Goal: Answer question/provide support

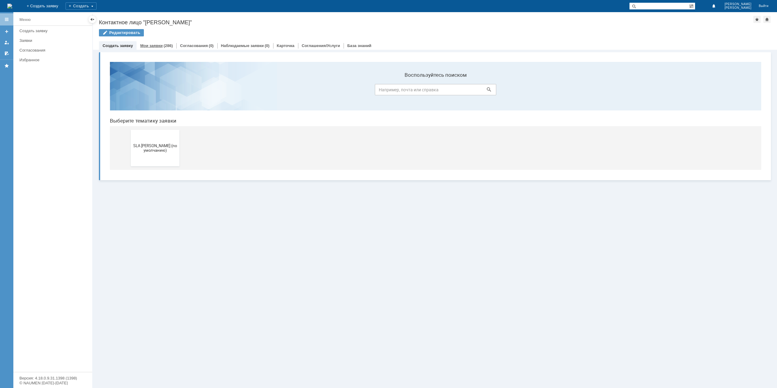
click at [166, 43] on div "(286)" at bounding box center [168, 45] width 9 height 5
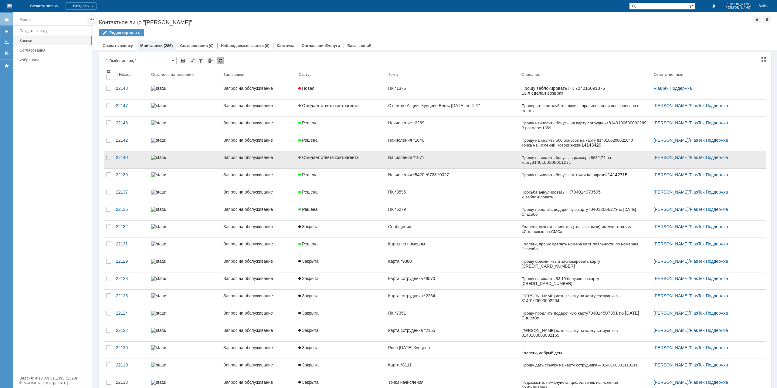
click at [358, 161] on link "Ожидает ответа контрагента" at bounding box center [341, 160] width 90 height 17
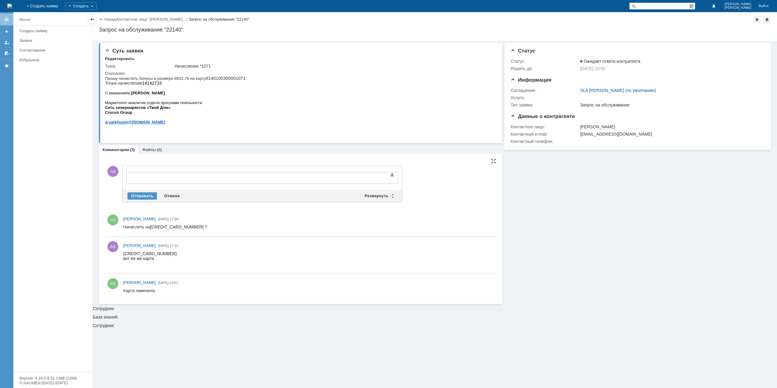
click at [172, 227] on span "[CREDIT_CARD_NUMBER] ?" at bounding box center [178, 227] width 57 height 5
click at [219, 179] on div at bounding box center [176, 177] width 86 height 5
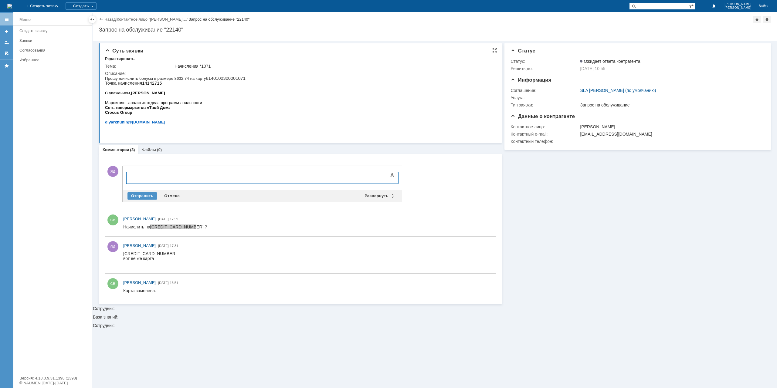
click at [234, 79] on p "Прошу начислить бонусы в размере 8632,74 на карту 8140100300001071 Точка начисл…" at bounding box center [175, 81] width 141 height 10
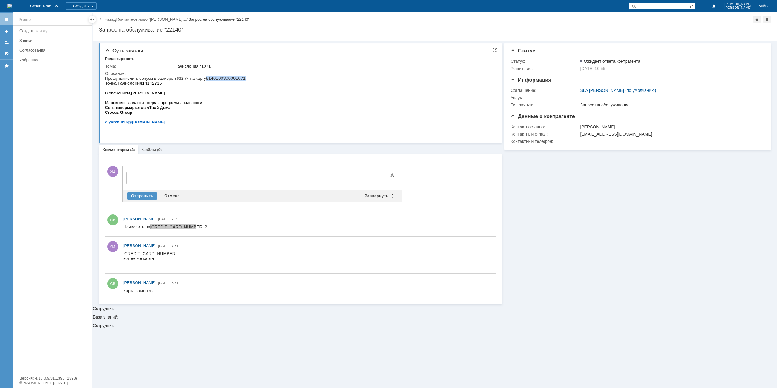
click at [234, 79] on p "Прошу начислить бонусы в размере 8632,74 на карту 8140100300001071 Точка начисл…" at bounding box center [175, 81] width 141 height 10
copy p "8140100300001071"
click at [145, 184] on div at bounding box center [262, 186] width 272 height 4
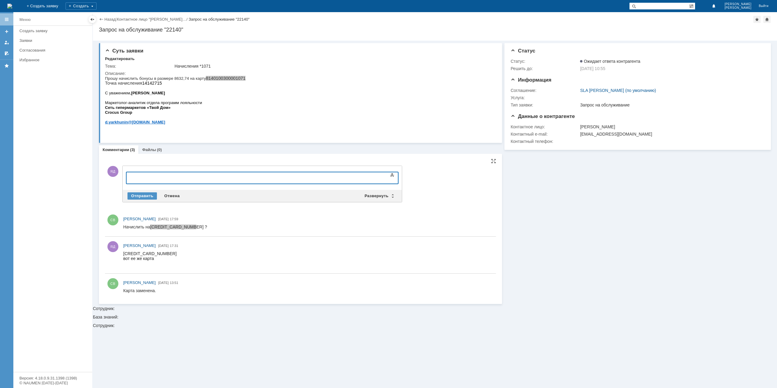
click at [152, 178] on div at bounding box center [176, 177] width 86 height 5
click at [146, 193] on div "Отправить" at bounding box center [142, 196] width 29 height 7
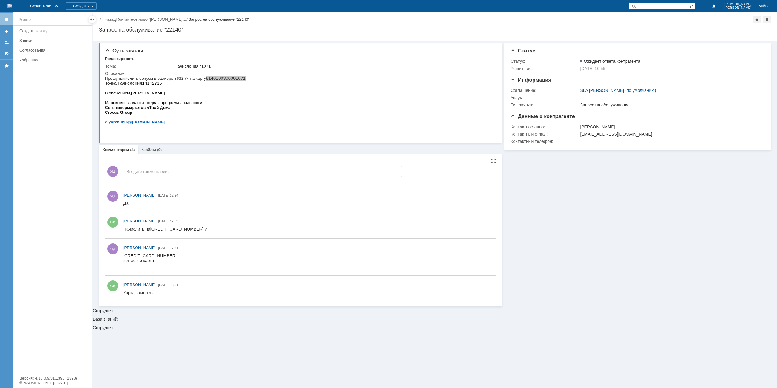
click at [107, 19] on link "Назад" at bounding box center [109, 19] width 11 height 5
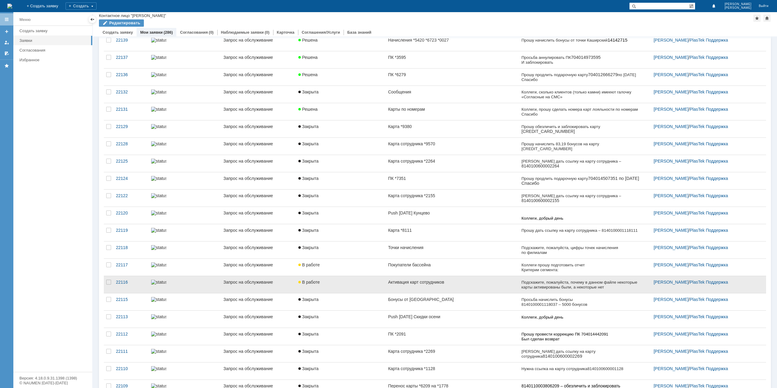
click at [329, 282] on div "В работе" at bounding box center [341, 282] width 85 height 5
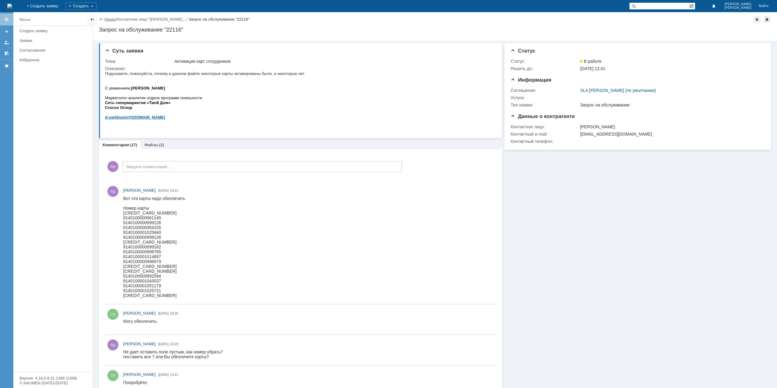
click at [112, 20] on link "Назад" at bounding box center [109, 19] width 11 height 5
